Goal: Check status: Check status

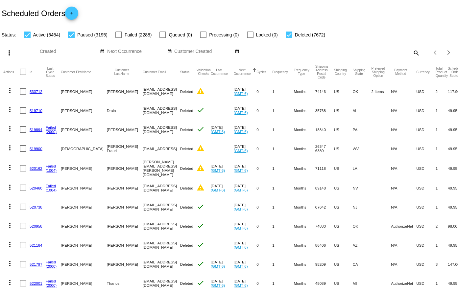
click at [413, 51] on mat-icon "search" at bounding box center [416, 53] width 8 height 10
click at [298, 52] on div "Sep Jan Feb Mar Apr Su Mo" at bounding box center [173, 52] width 266 height 19
click at [308, 51] on input "Search" at bounding box center [363, 51] width 114 height 5
paste input "790594"
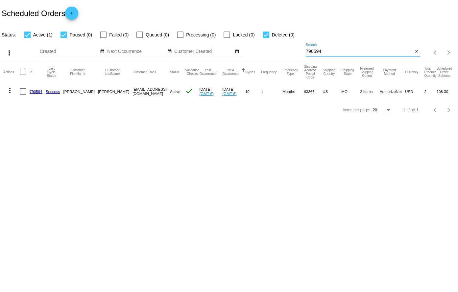
type input "790594"
click at [34, 93] on link "790594" at bounding box center [36, 91] width 13 height 4
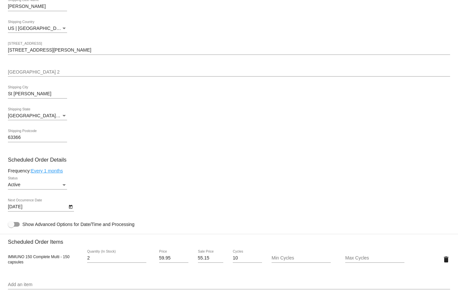
scroll to position [230, 0]
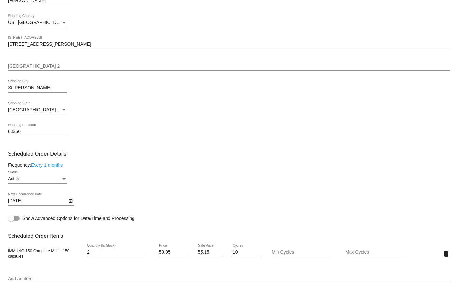
click at [72, 201] on icon "Open calendar" at bounding box center [70, 201] width 5 height 8
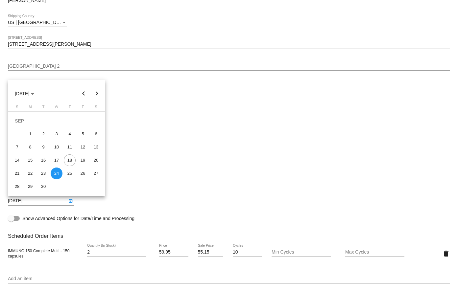
click at [97, 93] on button "Next month" at bounding box center [96, 93] width 13 height 13
click at [92, 158] on div "25" at bounding box center [96, 160] width 12 height 12
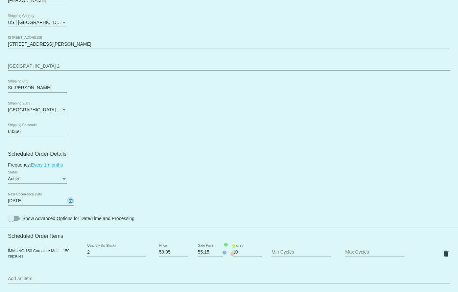
type input "[DATE]"
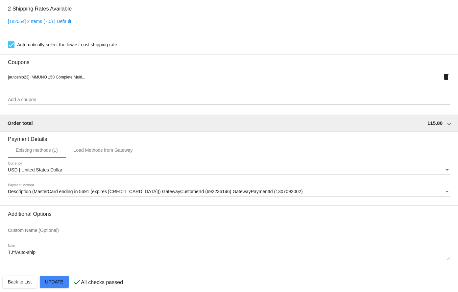
scroll to position [528, 0]
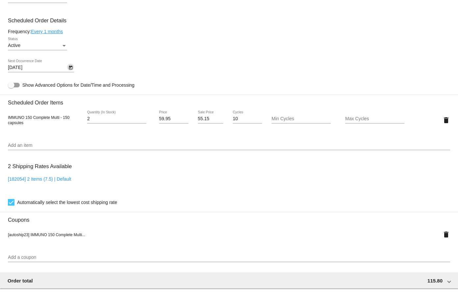
scroll to position [363, 0]
